Goal: Participate in discussion: Engage in conversation with other users on a specific topic

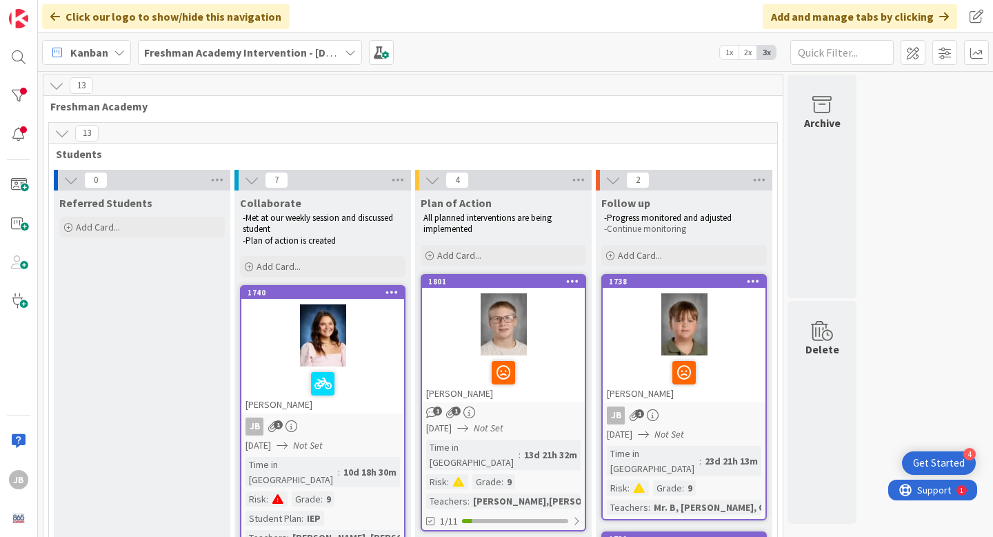
scroll to position [250, 0]
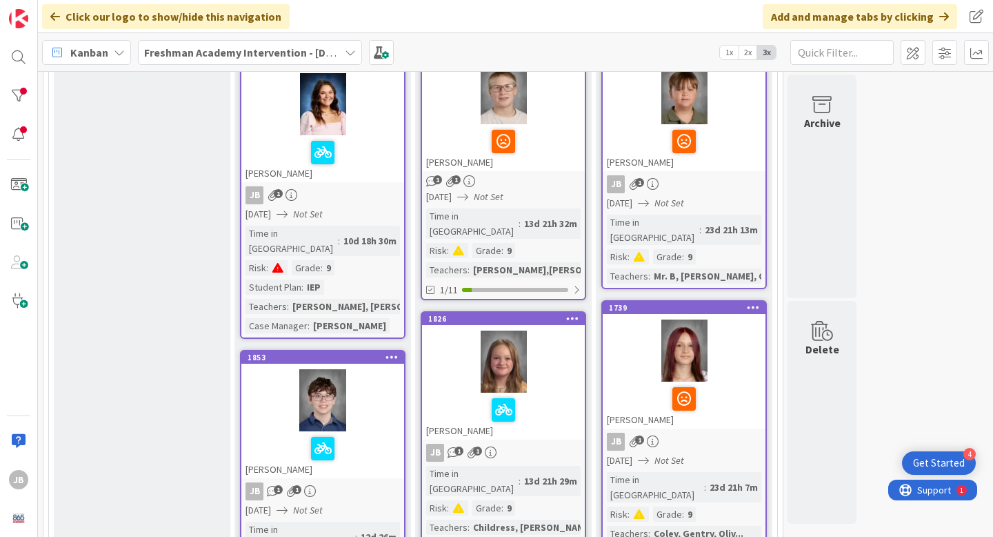
click at [555, 358] on div at bounding box center [503, 361] width 163 height 62
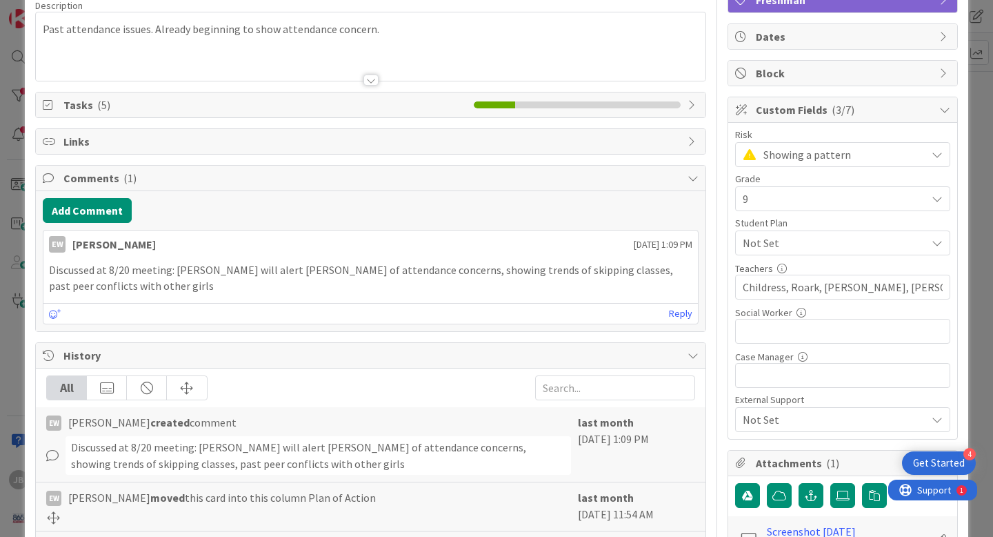
scroll to position [115, 0]
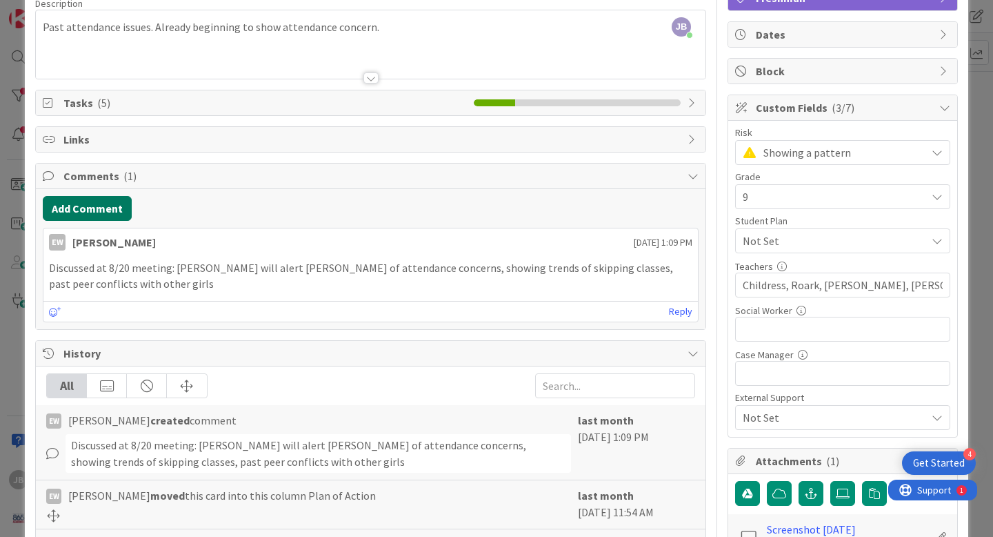
click at [100, 208] on button "Add Comment" at bounding box center [87, 208] width 89 height 25
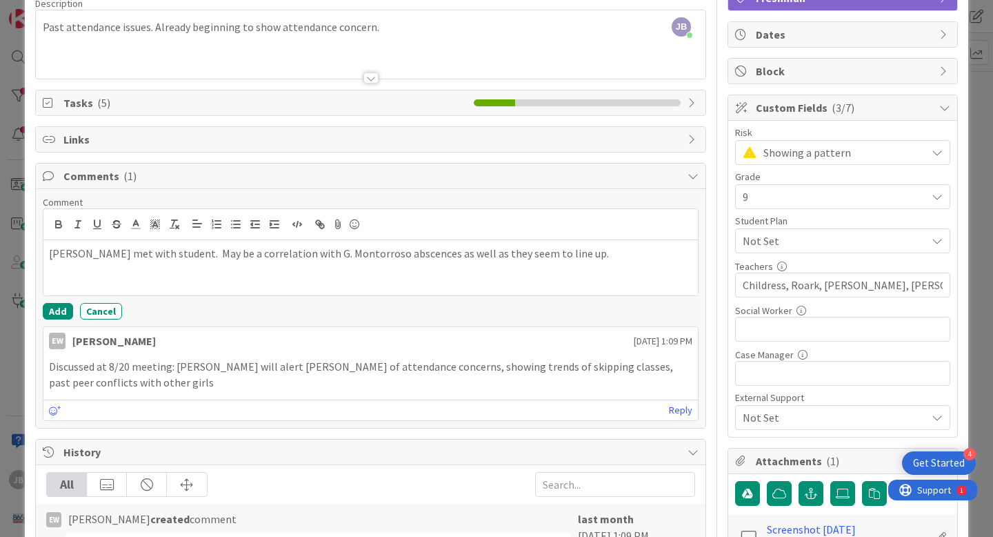
click at [416, 250] on p "[PERSON_NAME] met with student. May be a correlation with G. Montorroso abscenc…" at bounding box center [371, 254] width 644 height 16
click at [410, 259] on p "[PERSON_NAME] met with student. May be a correlation with G. Montorroso abscenc…" at bounding box center [371, 254] width 644 height 16
click at [395, 255] on p "[PERSON_NAME] met with student. May be a correlation with [PERSON_NAME] absence…" at bounding box center [371, 254] width 644 height 16
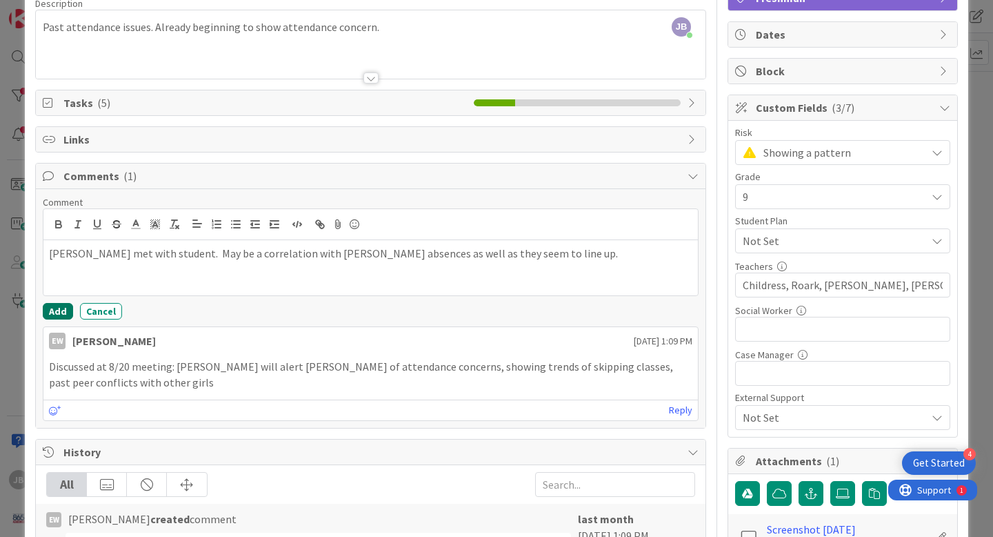
click at [57, 312] on button "Add" at bounding box center [58, 311] width 30 height 17
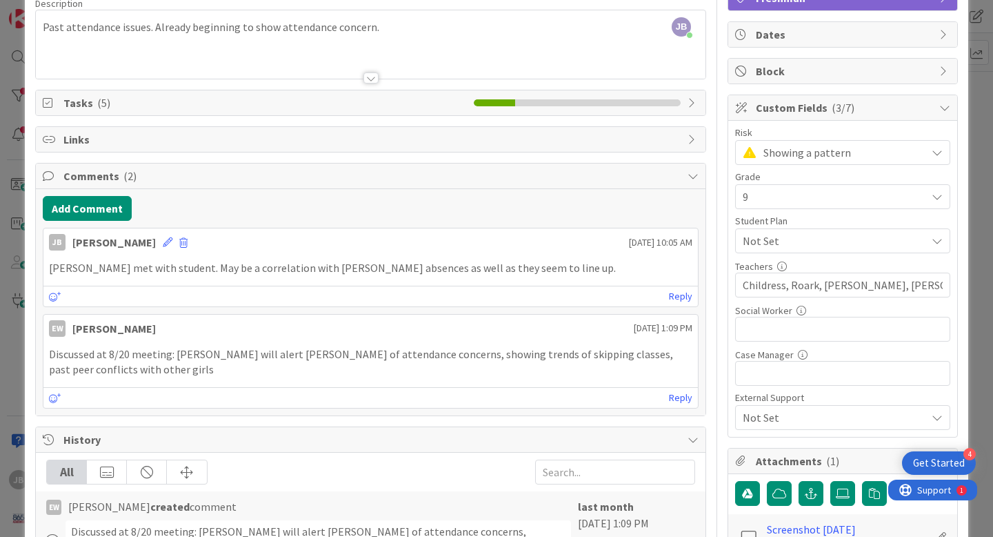
scroll to position [0, 0]
